Goal: Check status: Check status

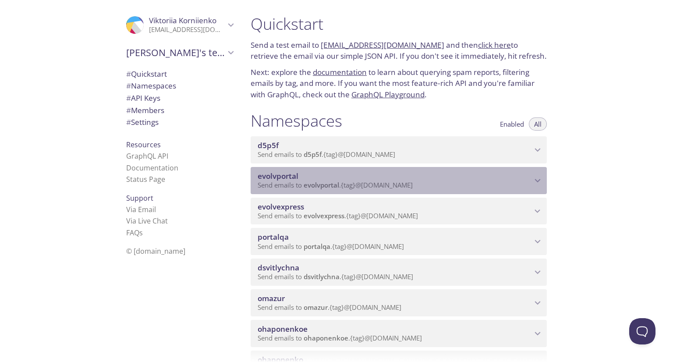
click at [312, 181] on span "evolvportal" at bounding box center [395, 176] width 274 height 10
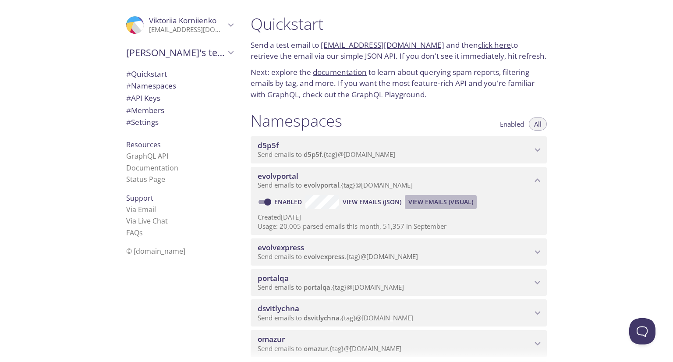
click at [418, 207] on span "View Emails (Visual)" at bounding box center [440, 202] width 65 height 11
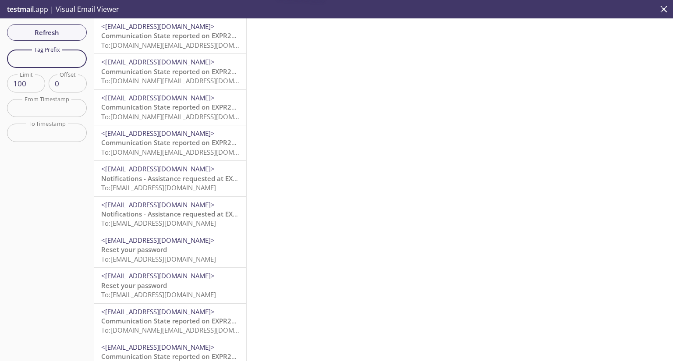
click at [52, 57] on input "text" at bounding box center [47, 59] width 80 height 18
type input "vkcust"
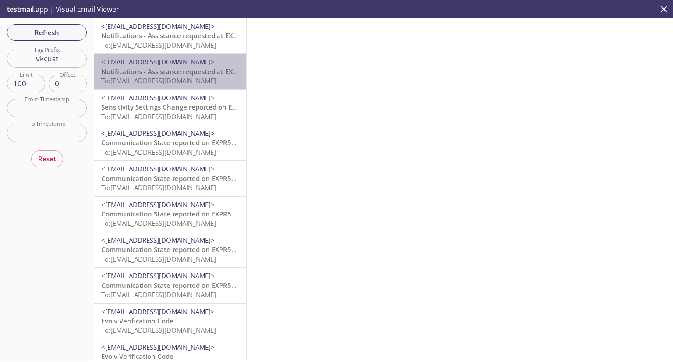
click at [177, 76] on span "To: [EMAIL_ADDRESS][DOMAIN_NAME]" at bounding box center [158, 80] width 115 height 9
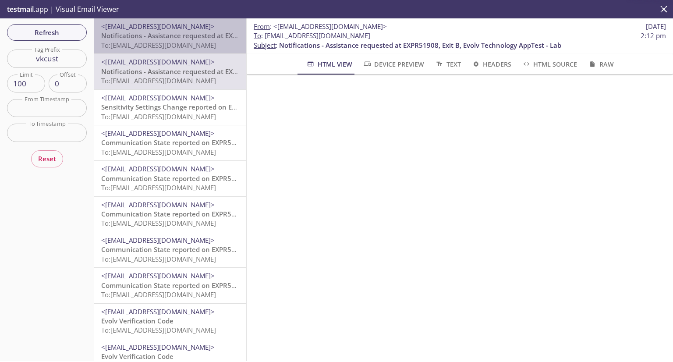
click at [181, 39] on span "Notifications - Assistance requested at EXPR51908, Exit B, Evolv Technology App…" at bounding box center [242, 35] width 282 height 9
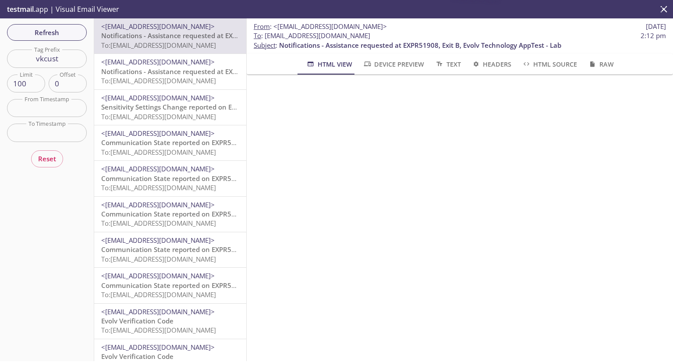
click at [190, 79] on span "To: [EMAIL_ADDRESS][DOMAIN_NAME]" at bounding box center [158, 80] width 115 height 9
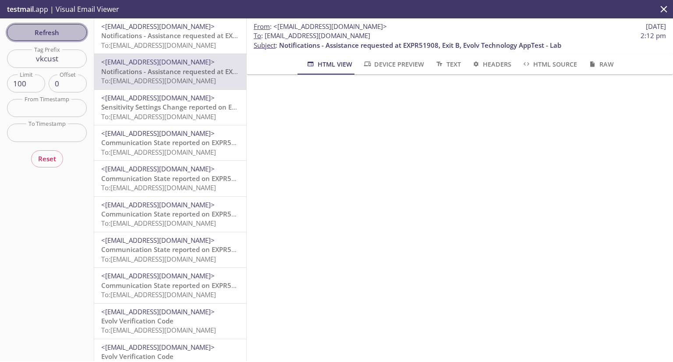
click at [30, 33] on span "Refresh" at bounding box center [47, 32] width 66 height 11
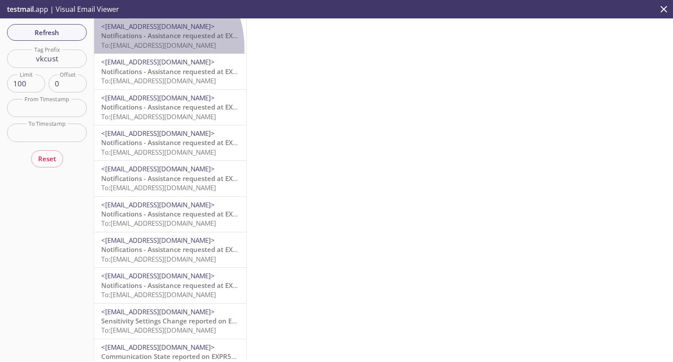
click at [141, 48] on span "To: [EMAIL_ADDRESS][DOMAIN_NAME]" at bounding box center [158, 45] width 115 height 9
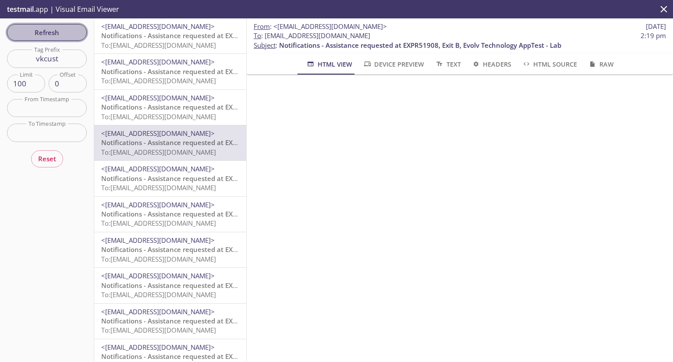
click at [39, 35] on span "Refresh" at bounding box center [47, 32] width 66 height 11
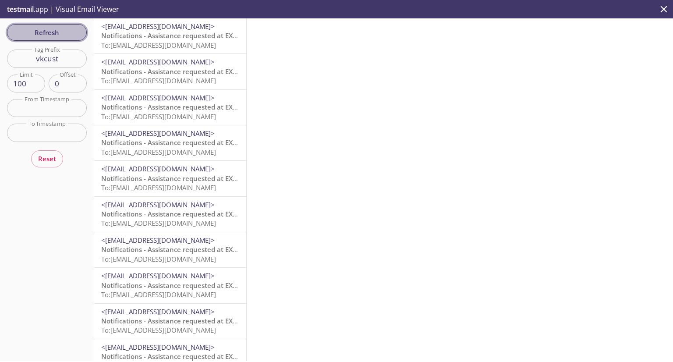
click at [64, 39] on button "Refresh" at bounding box center [47, 32] width 80 height 17
